Goal: Entertainment & Leisure: Consume media (video, audio)

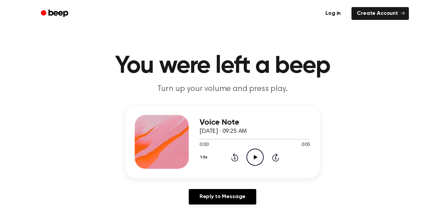
click at [253, 159] on icon "Play Audio" at bounding box center [255, 157] width 17 height 17
click at [252, 160] on icon "Play Audio" at bounding box center [255, 157] width 17 height 17
click at [257, 161] on icon "Play Audio" at bounding box center [255, 157] width 17 height 17
